Goal: Check status

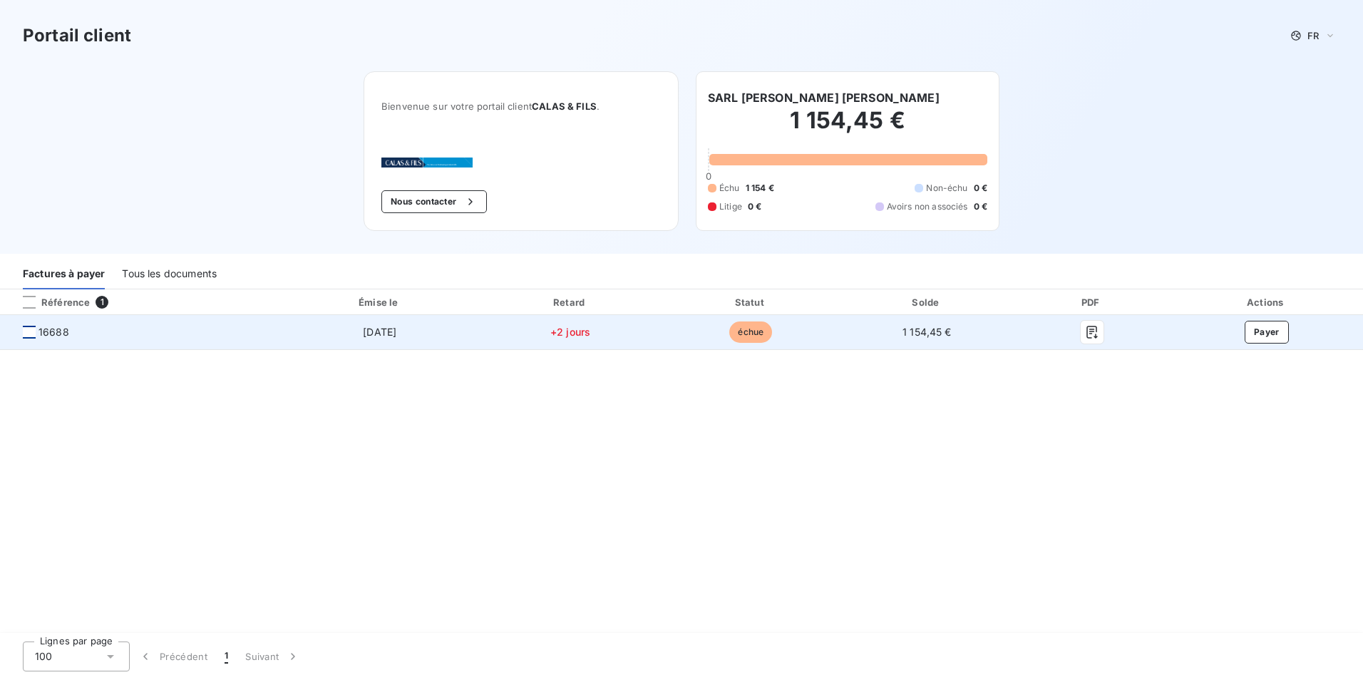
click at [31, 330] on div at bounding box center [29, 332] width 13 height 13
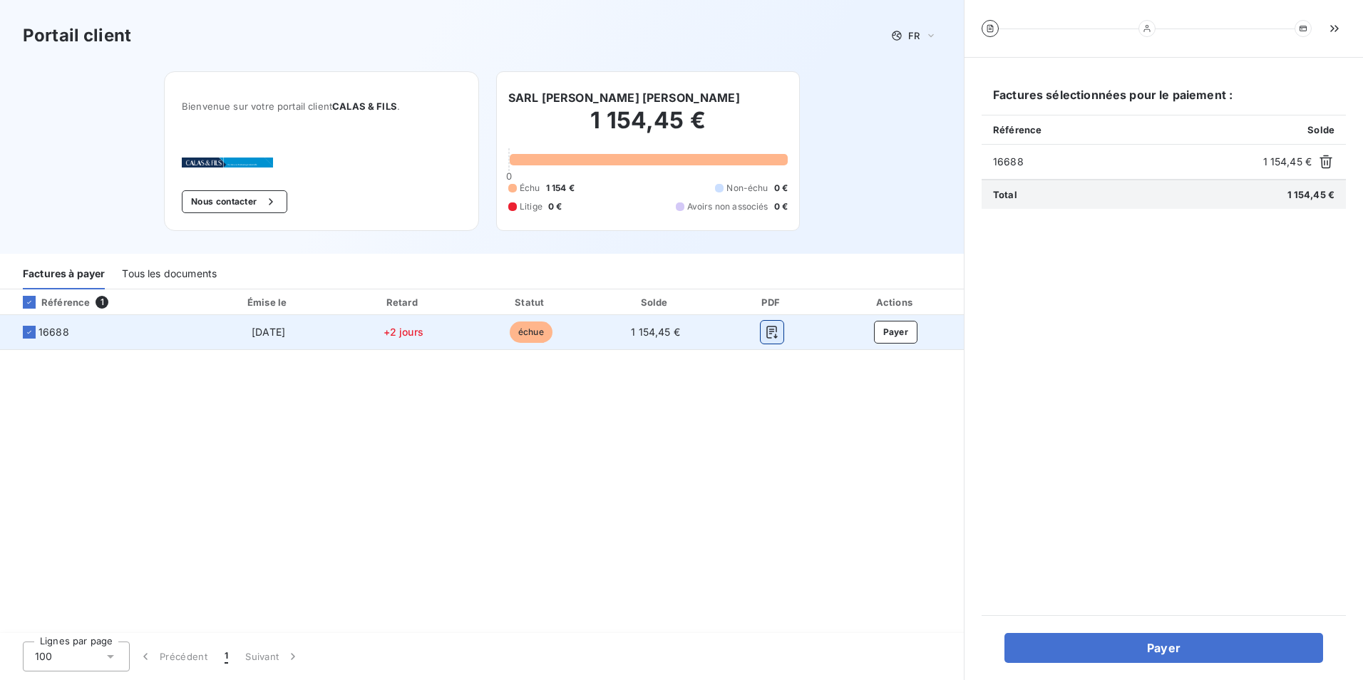
click at [777, 332] on icon "button" at bounding box center [772, 332] width 11 height 13
